Goal: Task Accomplishment & Management: Manage account settings

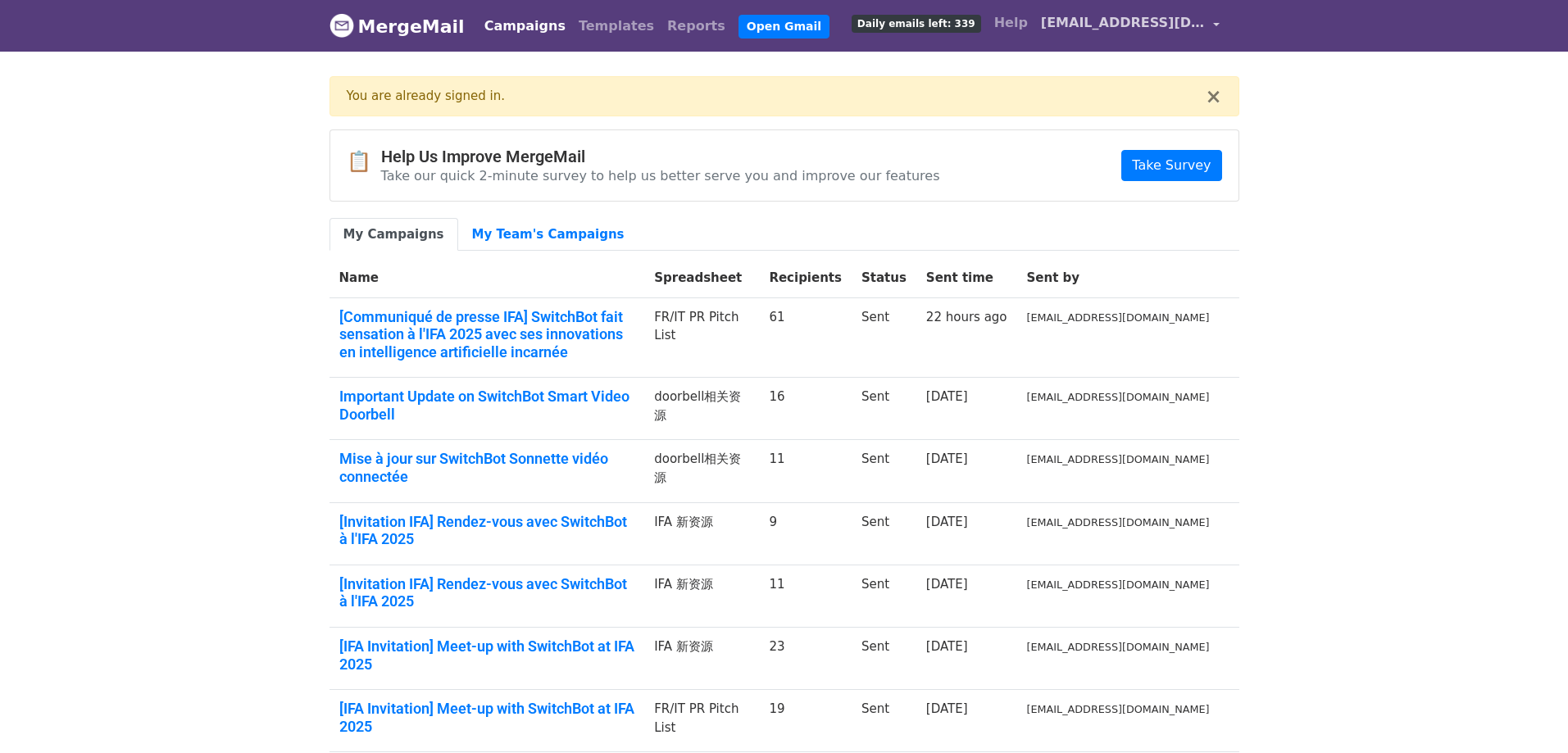
click at [1164, 20] on span "[EMAIL_ADDRESS][DOMAIN_NAME]" at bounding box center [1122, 23] width 164 height 19
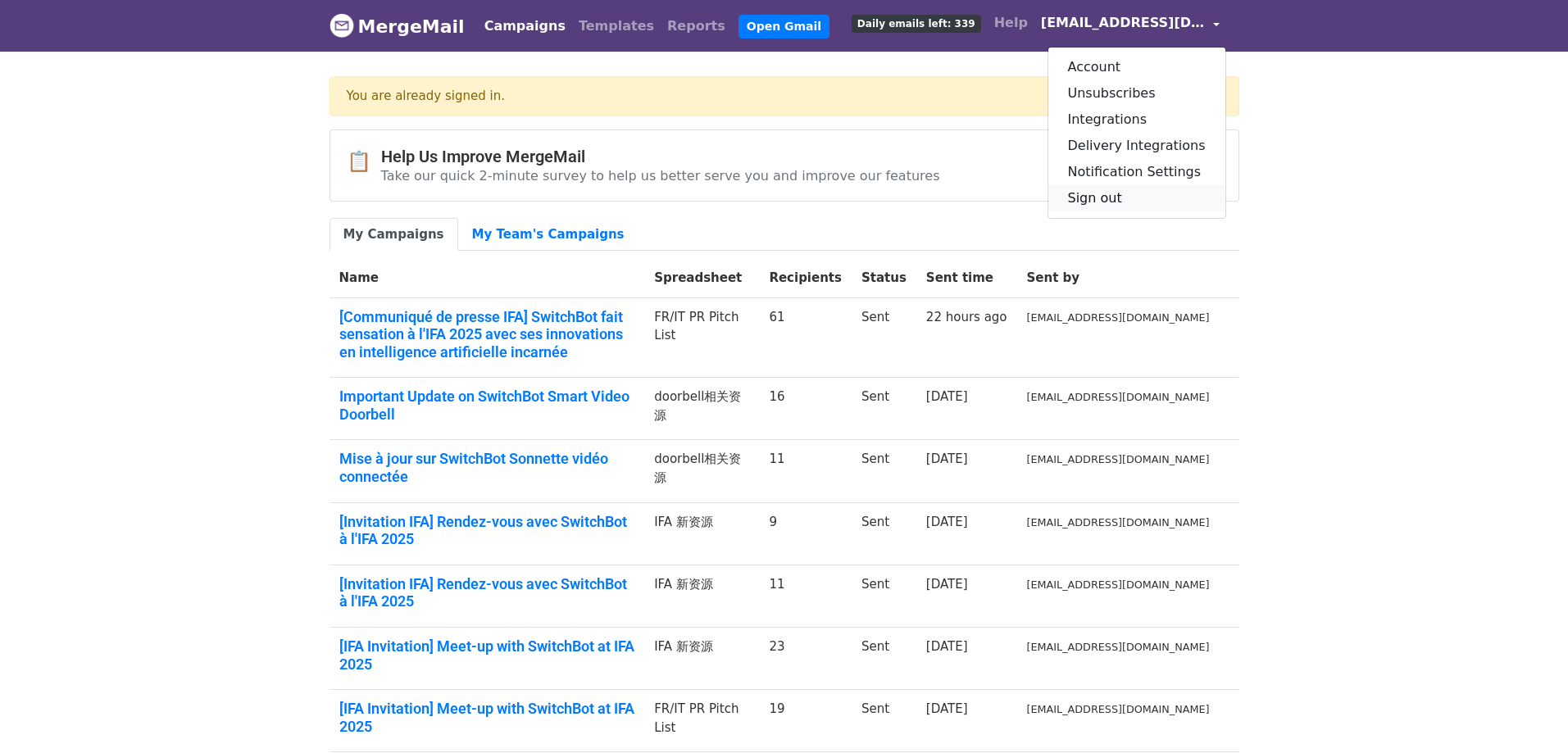
click at [1124, 196] on link "Sign out" at bounding box center [1137, 198] width 177 height 26
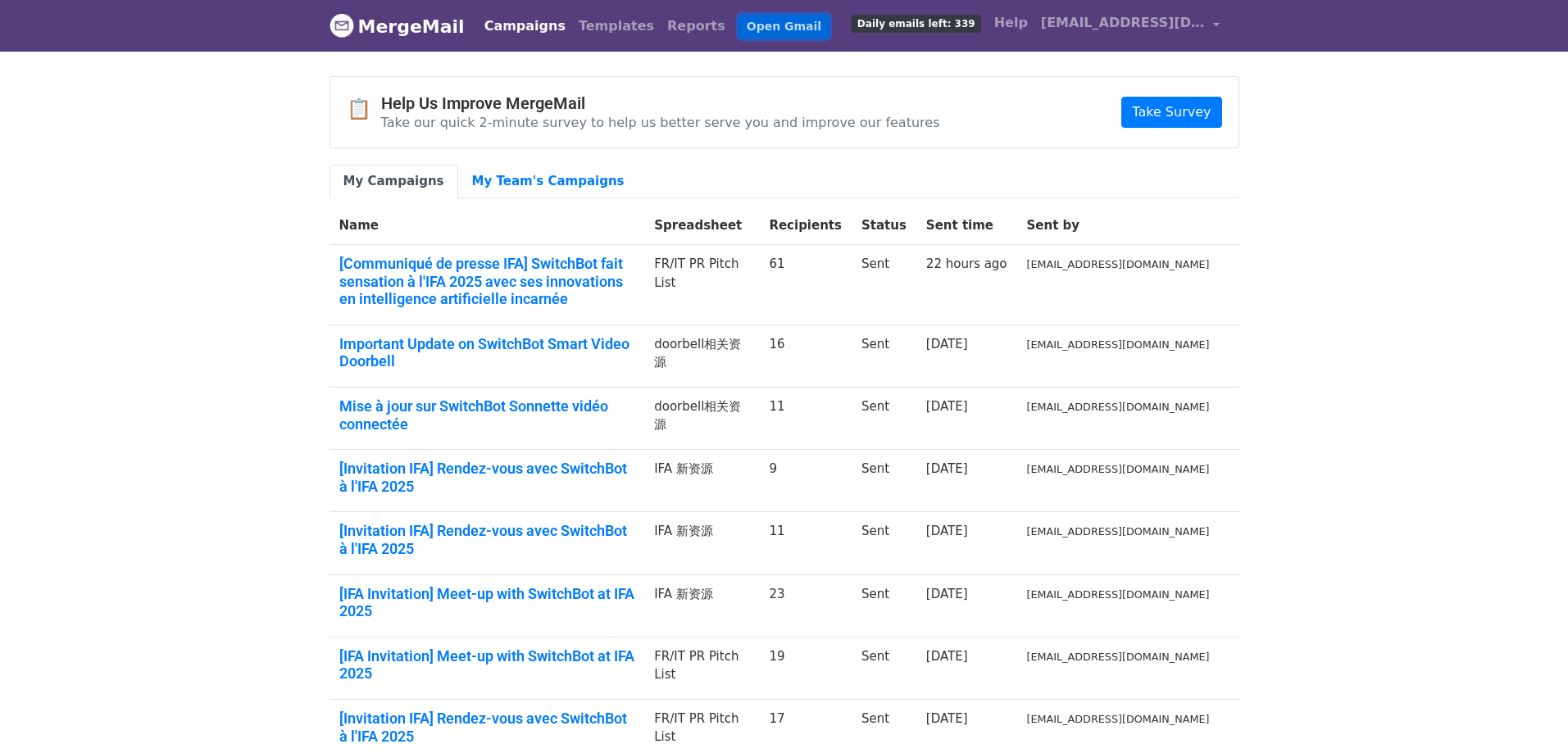
click at [738, 21] on link "Open Gmail" at bounding box center [784, 27] width 91 height 24
click at [1150, 23] on span "[EMAIL_ADDRESS][DOMAIN_NAME]" at bounding box center [1122, 23] width 164 height 19
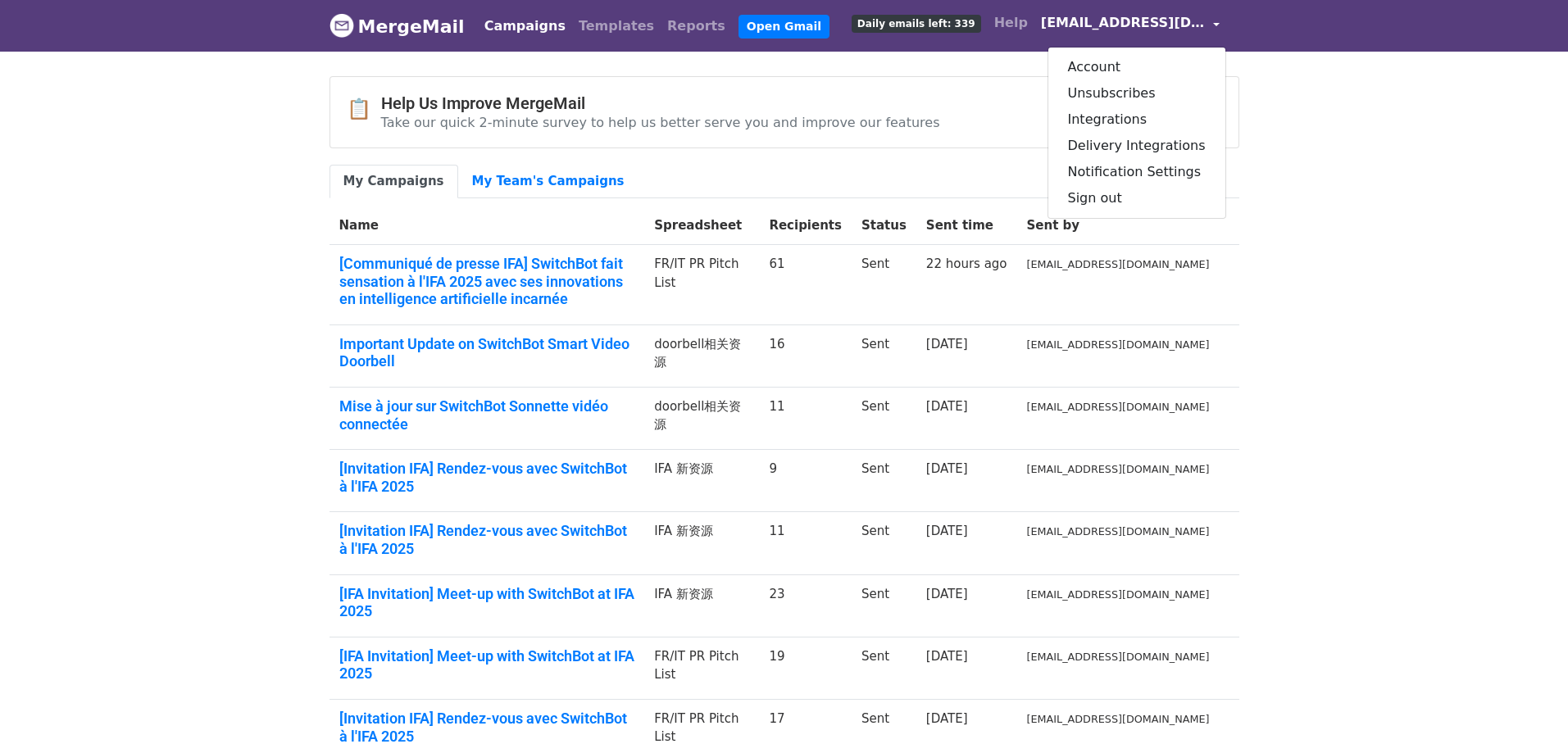
click at [1384, 93] on body "MergeMail Campaigns Templates Reports Open Gmail Daily emails left: 339 Help so…" at bounding box center [784, 497] width 1568 height 995
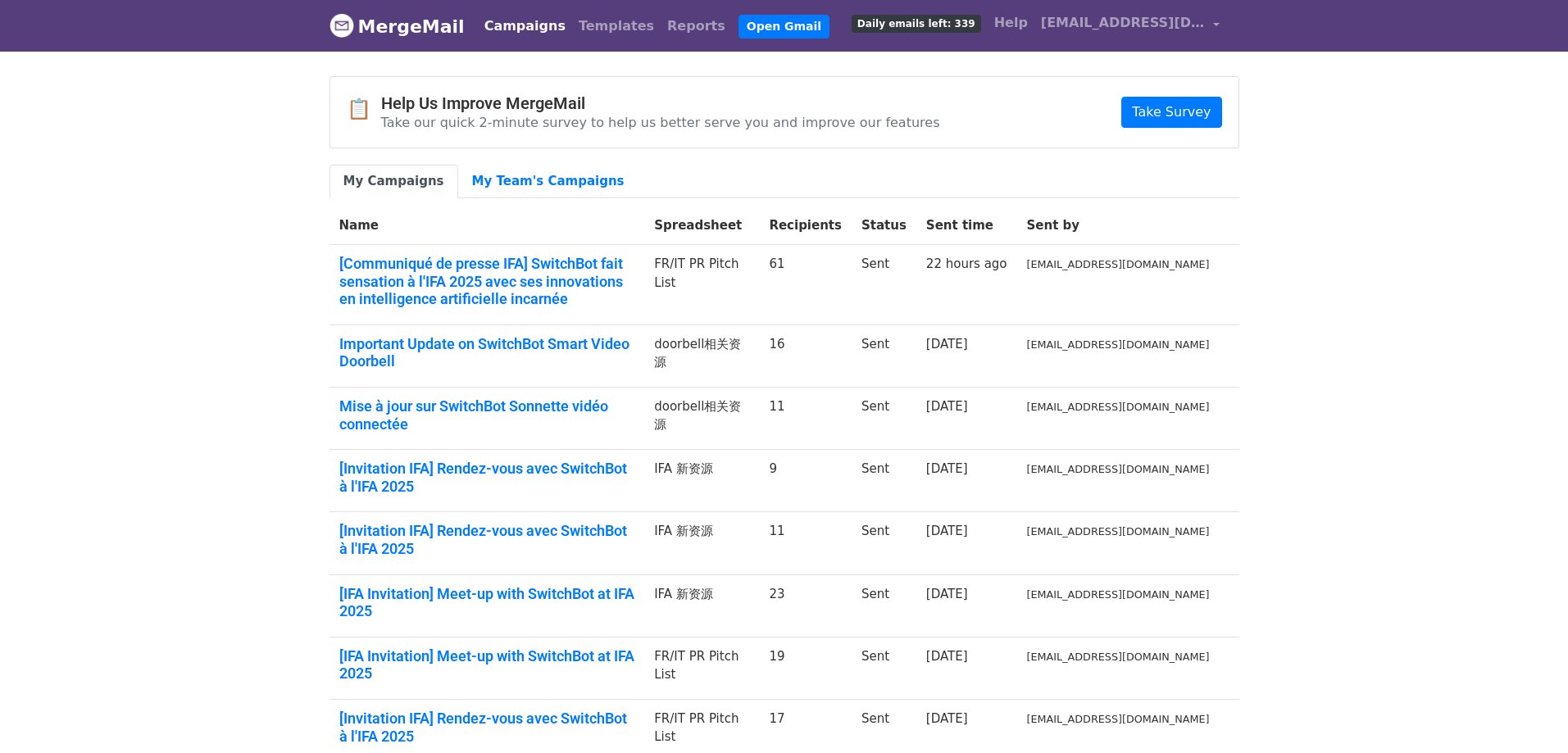
click at [952, 16] on span "Daily emails left: 339" at bounding box center [917, 24] width 130 height 18
